Goal: Navigation & Orientation: Find specific page/section

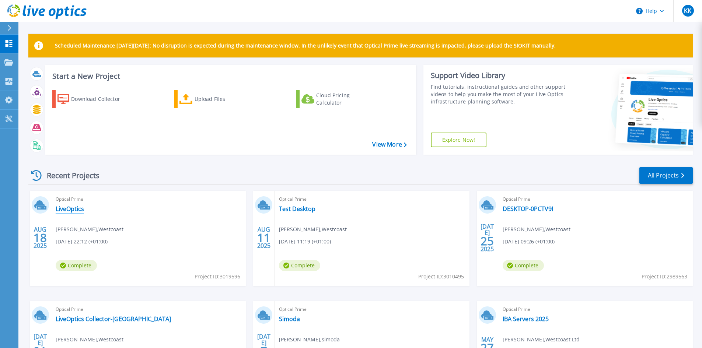
click at [71, 213] on link "LiveOptics" at bounding box center [70, 208] width 28 height 7
